Goal: Transaction & Acquisition: Purchase product/service

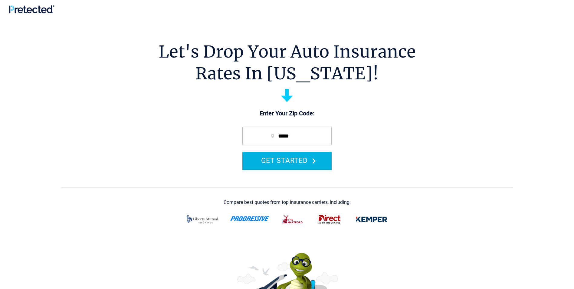
click at [292, 163] on button "GET STARTED" at bounding box center [287, 160] width 89 height 17
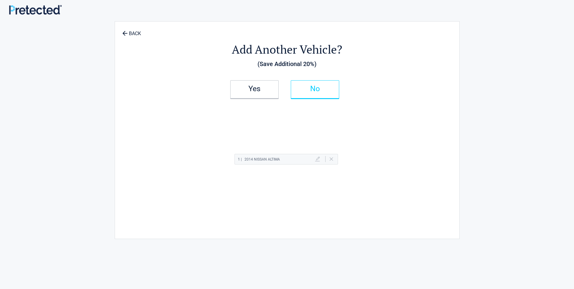
click at [321, 89] on h2 "No" at bounding box center [315, 89] width 36 height 4
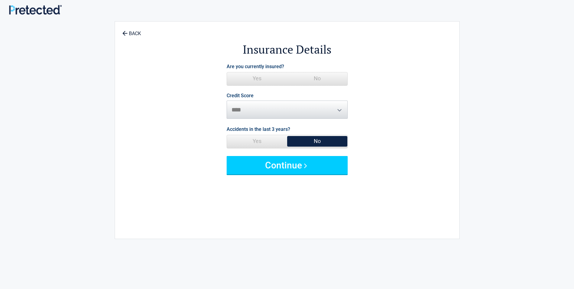
click at [255, 78] on span "Yes" at bounding box center [257, 78] width 60 height 12
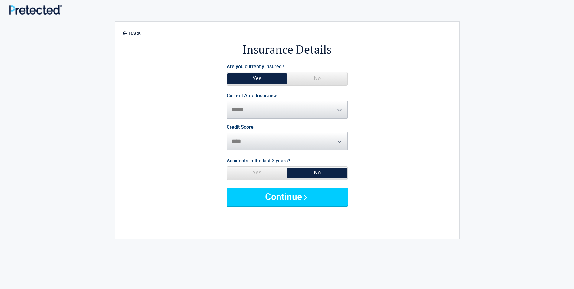
click at [338, 110] on span "**********" at bounding box center [287, 105] width 121 height 25
click at [339, 109] on span "**********" at bounding box center [287, 105] width 121 height 25
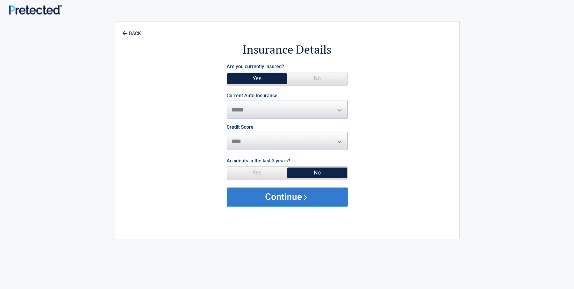
click at [330, 200] on button "Continue" at bounding box center [287, 196] width 121 height 18
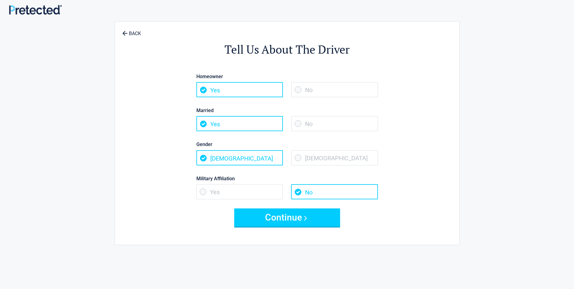
click at [305, 90] on span "No" at bounding box center [335, 89] width 87 height 15
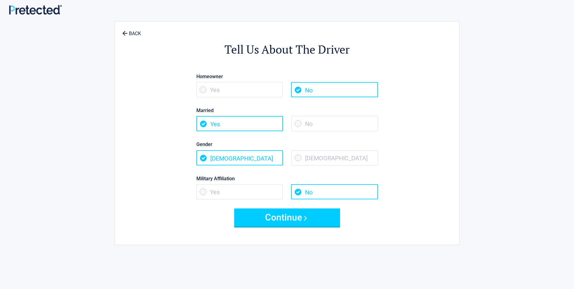
click at [301, 123] on span "No" at bounding box center [335, 123] width 87 height 15
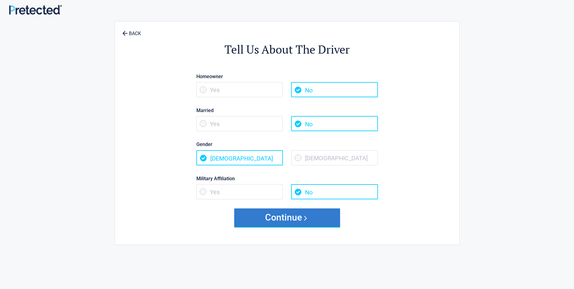
click at [284, 215] on button "Continue" at bounding box center [287, 217] width 106 height 18
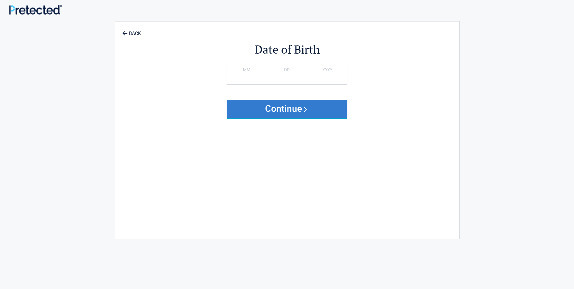
click at [297, 111] on button "Continue" at bounding box center [287, 109] width 121 height 18
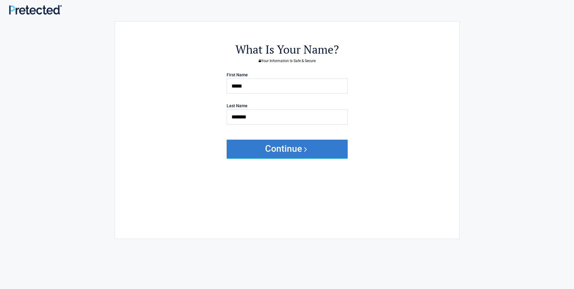
drag, startPoint x: 293, startPoint y: 145, endPoint x: 299, endPoint y: 146, distance: 6.5
click at [297, 146] on button "Continue" at bounding box center [287, 149] width 121 height 18
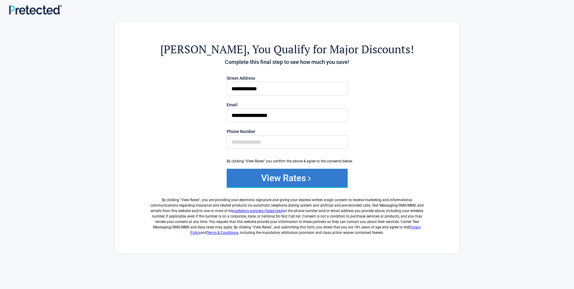
click at [303, 176] on button "View Rates" at bounding box center [287, 178] width 121 height 18
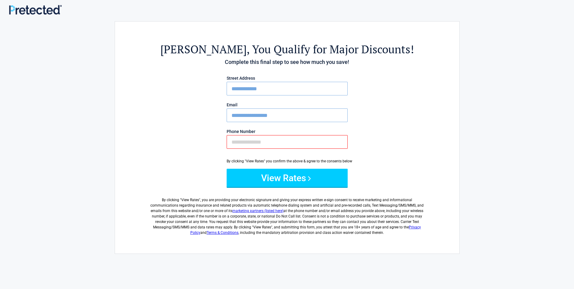
click at [255, 140] on input "Phone Number" at bounding box center [287, 142] width 121 height 14
type input "**********"
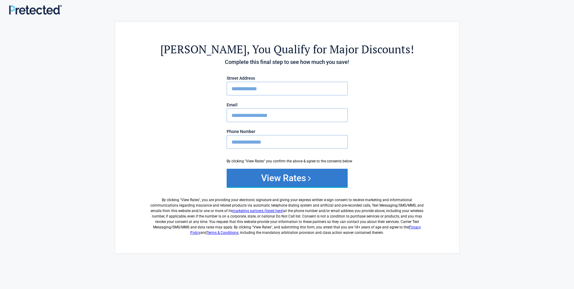
click at [305, 180] on button "View Rates" at bounding box center [287, 178] width 121 height 18
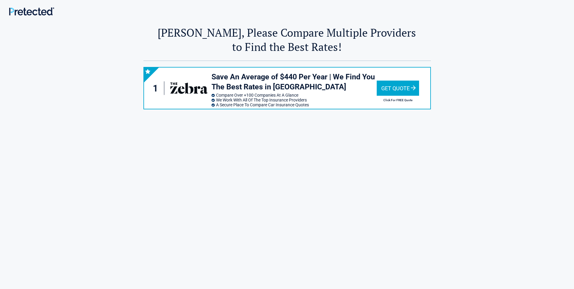
click at [402, 88] on div "Get Quote" at bounding box center [398, 88] width 42 height 15
